Goal: Information Seeking & Learning: Find specific fact

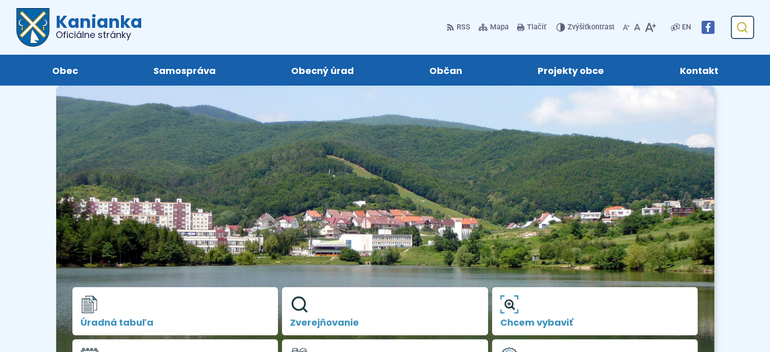
click at [744, 30] on use "submit" at bounding box center [741, 27] width 11 height 11
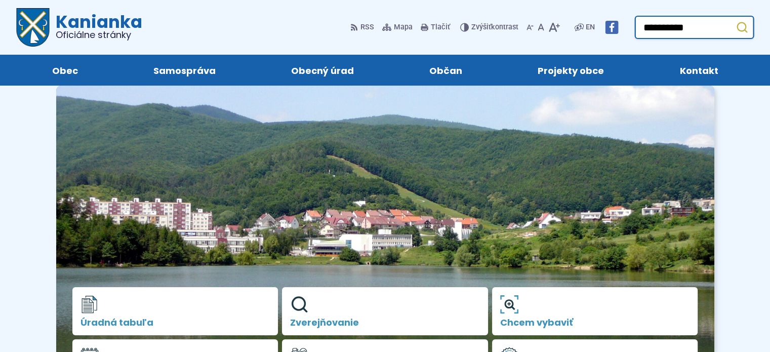
type input "**********"
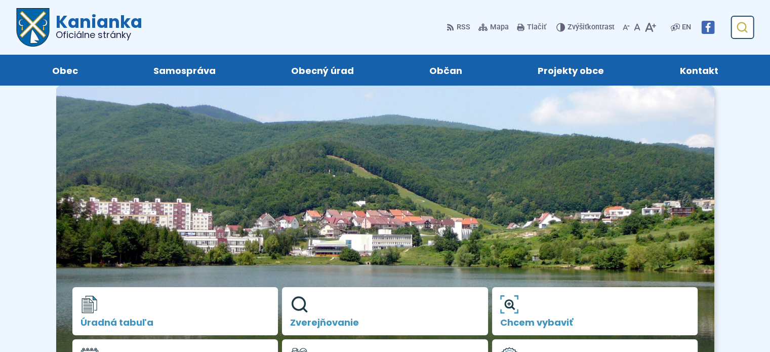
click at [744, 28] on icon "submit" at bounding box center [741, 27] width 12 height 12
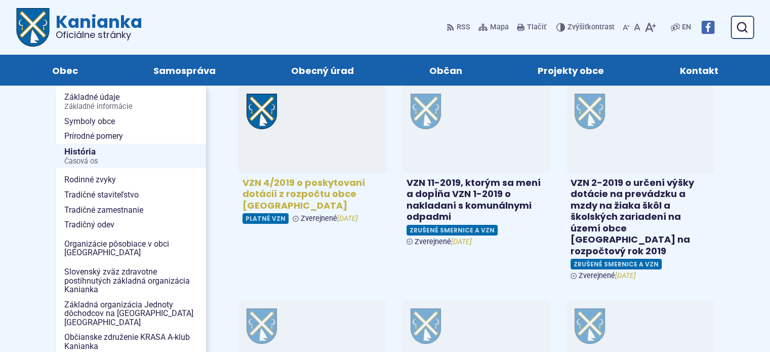
click at [309, 185] on h4 "VZN 4/2019 o poskytovaní dotácií z rozpočtu obce [GEOGRAPHIC_DATA]" at bounding box center [312, 194] width 140 height 34
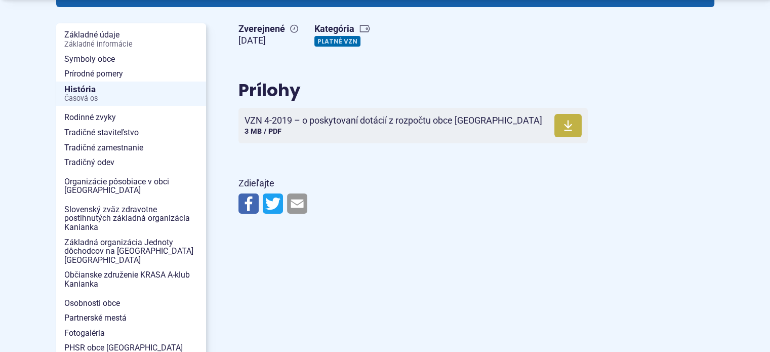
scroll to position [253, 0]
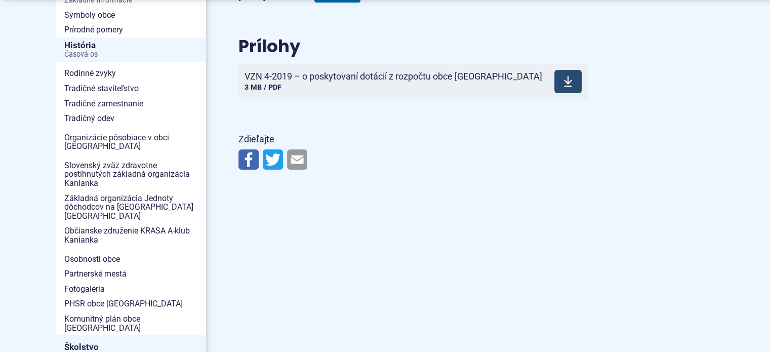
click at [302, 76] on span "VZN 4-2019 – o poskytovaní dotácií z rozpočtu obce [GEOGRAPHIC_DATA]" at bounding box center [393, 76] width 298 height 10
